Goal: Task Accomplishment & Management: Manage account settings

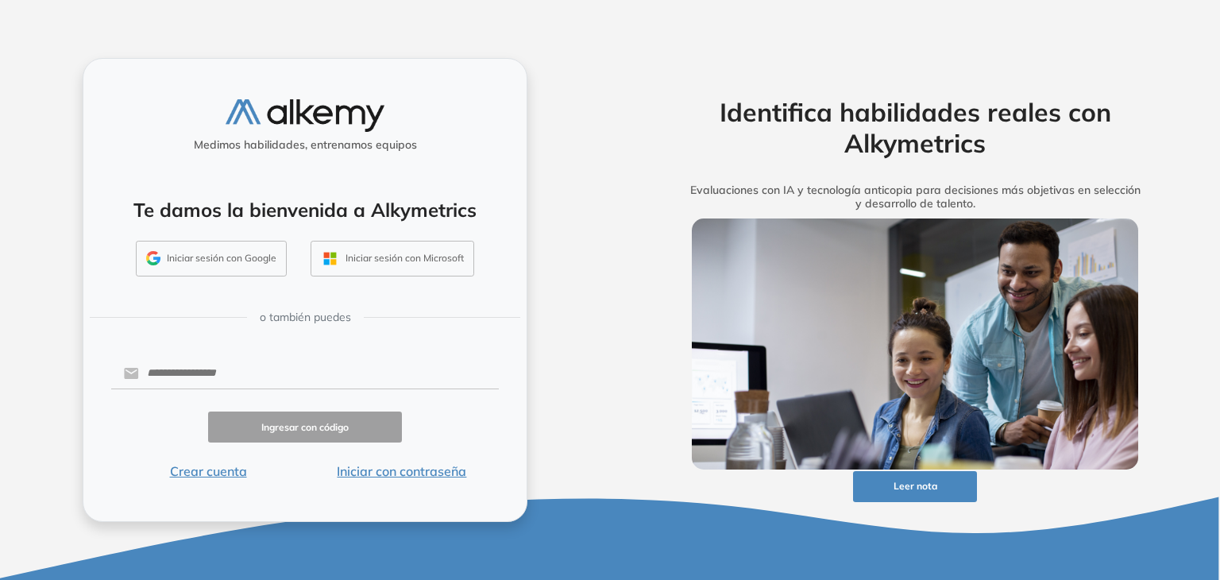
click at [254, 261] on button "Iniciar sesión con Google" at bounding box center [211, 259] width 151 height 37
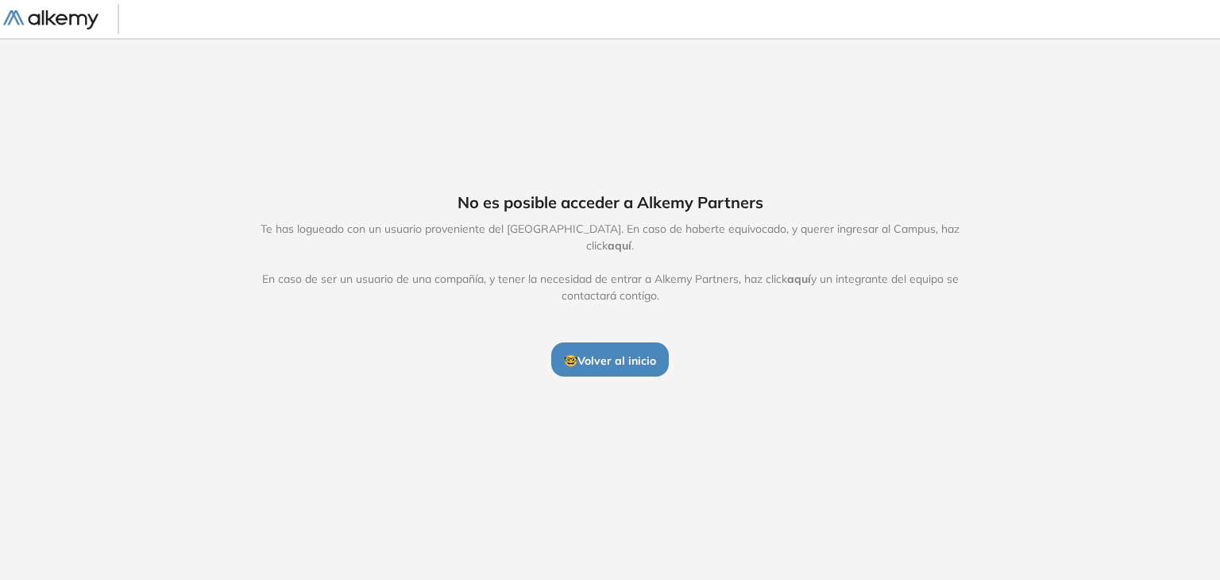
drag, startPoint x: 578, startPoint y: 353, endPoint x: 568, endPoint y: 347, distance: 12.1
click at [577, 353] on span "🤓 Volver al inicio" at bounding box center [610, 360] width 92 height 14
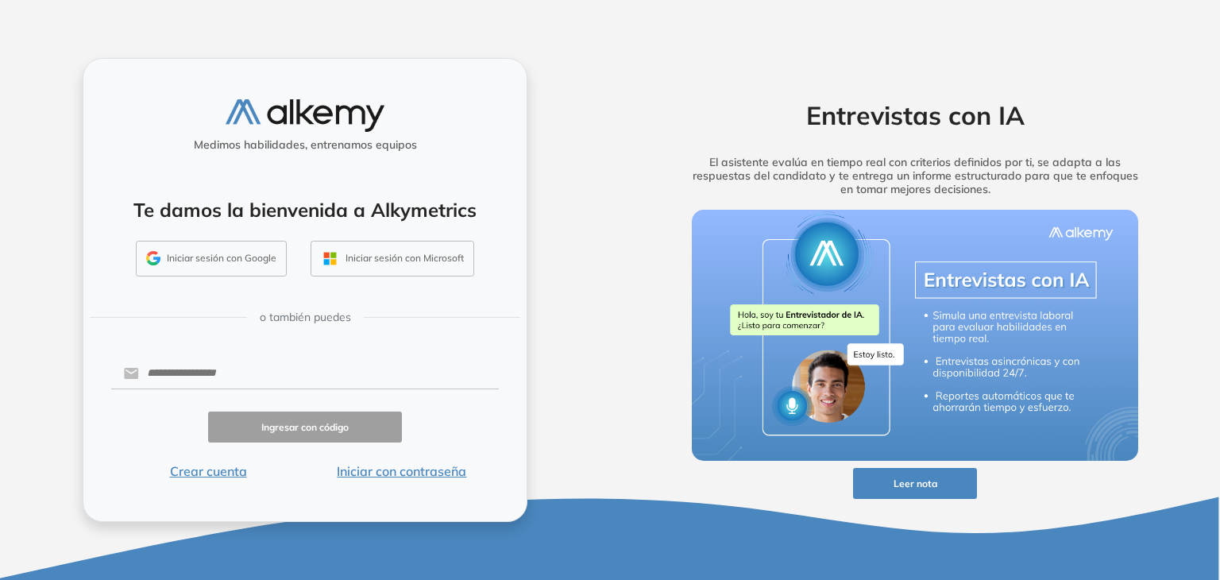
click at [257, 245] on button "Iniciar sesión con Google" at bounding box center [211, 259] width 151 height 37
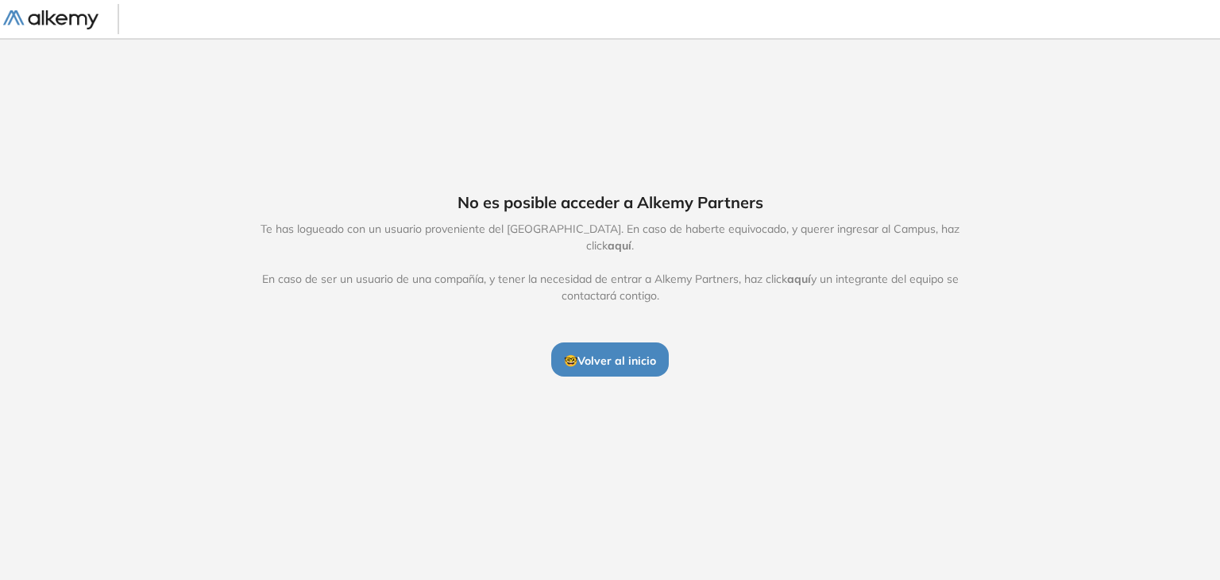
click at [631, 239] on span "aquí" at bounding box center [620, 245] width 24 height 14
